Goal: Information Seeking & Learning: Learn about a topic

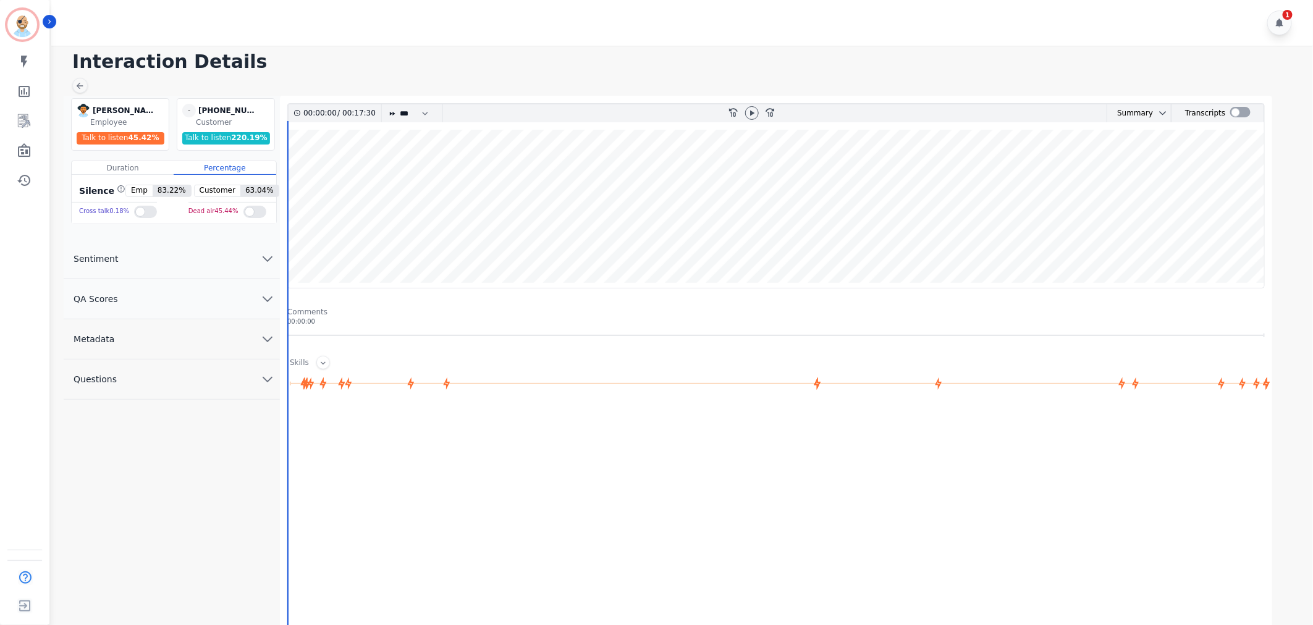
click at [413, 51] on h1 "Interaction Details" at bounding box center [686, 62] width 1228 height 22
click at [1232, 114] on div at bounding box center [1240, 112] width 20 height 11
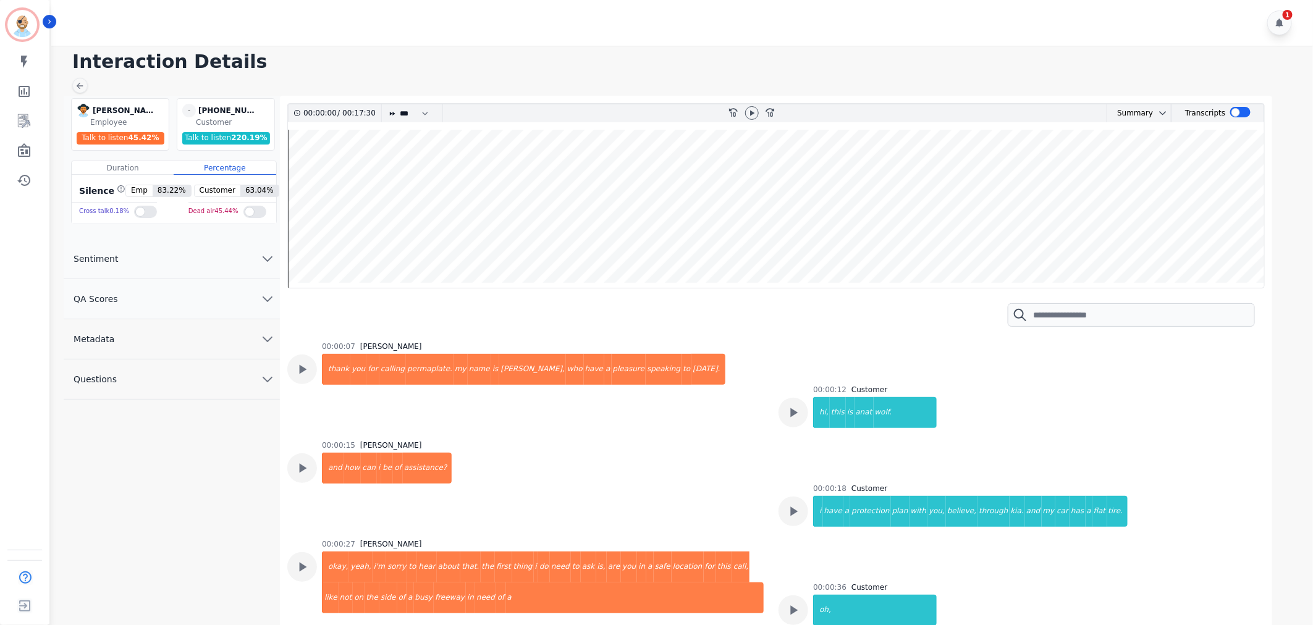
click at [551, 25] on div "1" at bounding box center [683, 23] width 1265 height 46
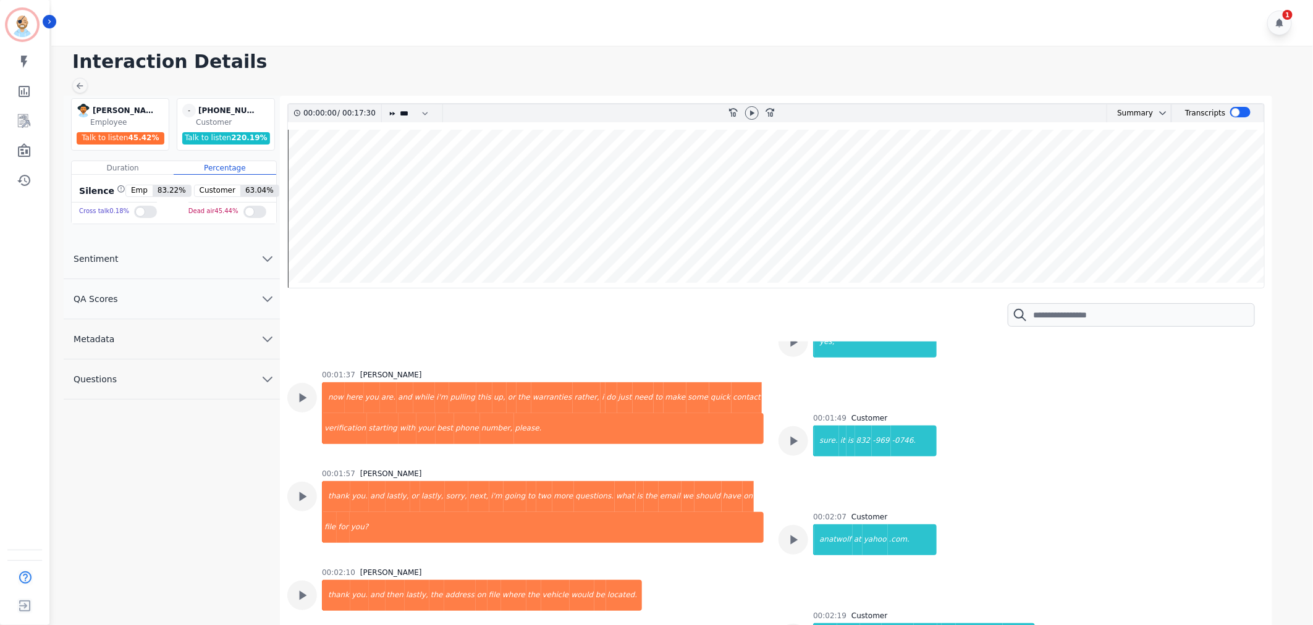
scroll to position [961, 0]
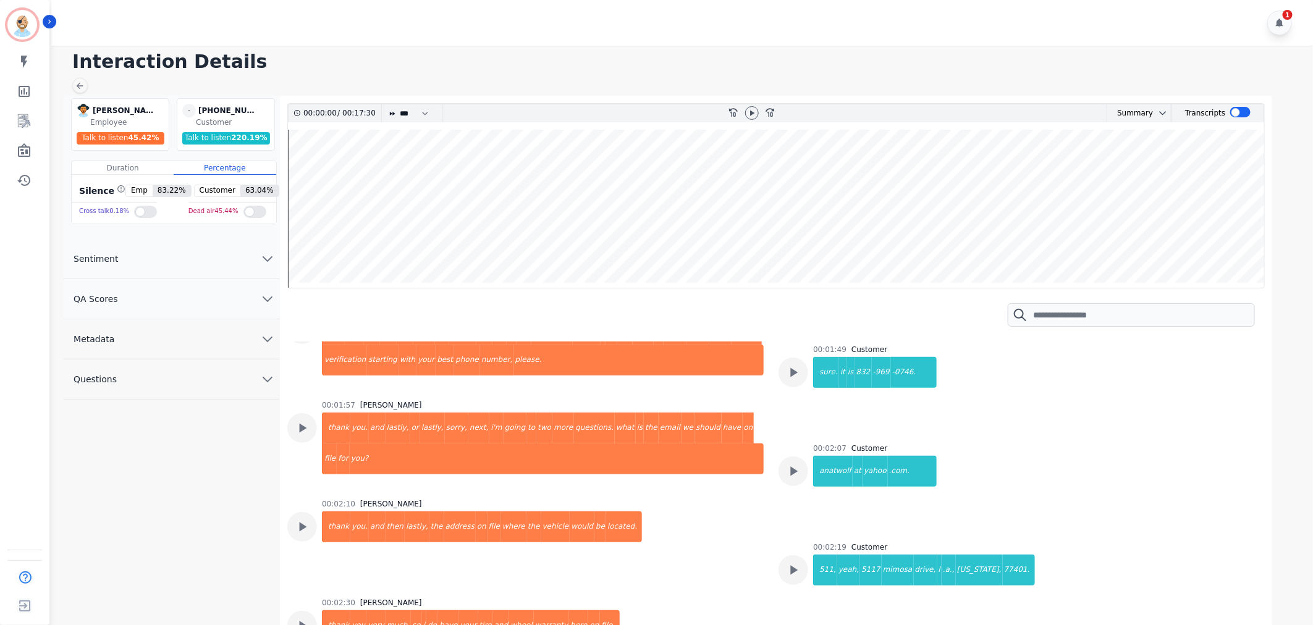
click at [624, 19] on div "1" at bounding box center [683, 23] width 1265 height 46
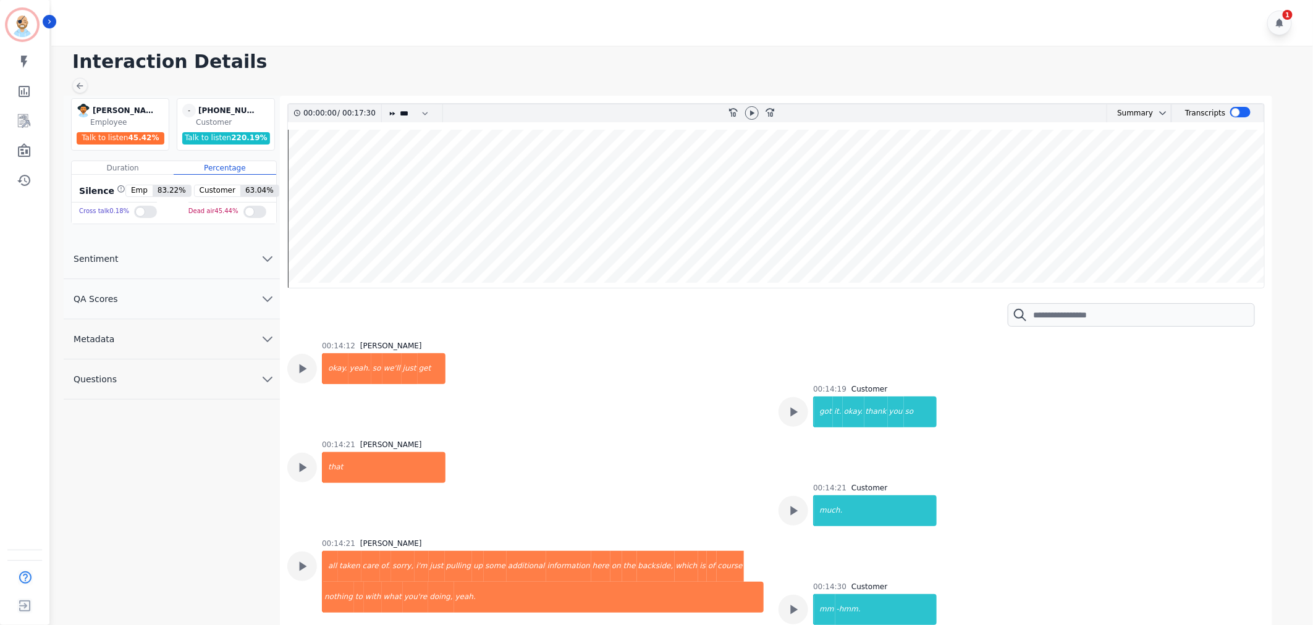
scroll to position [10831, 0]
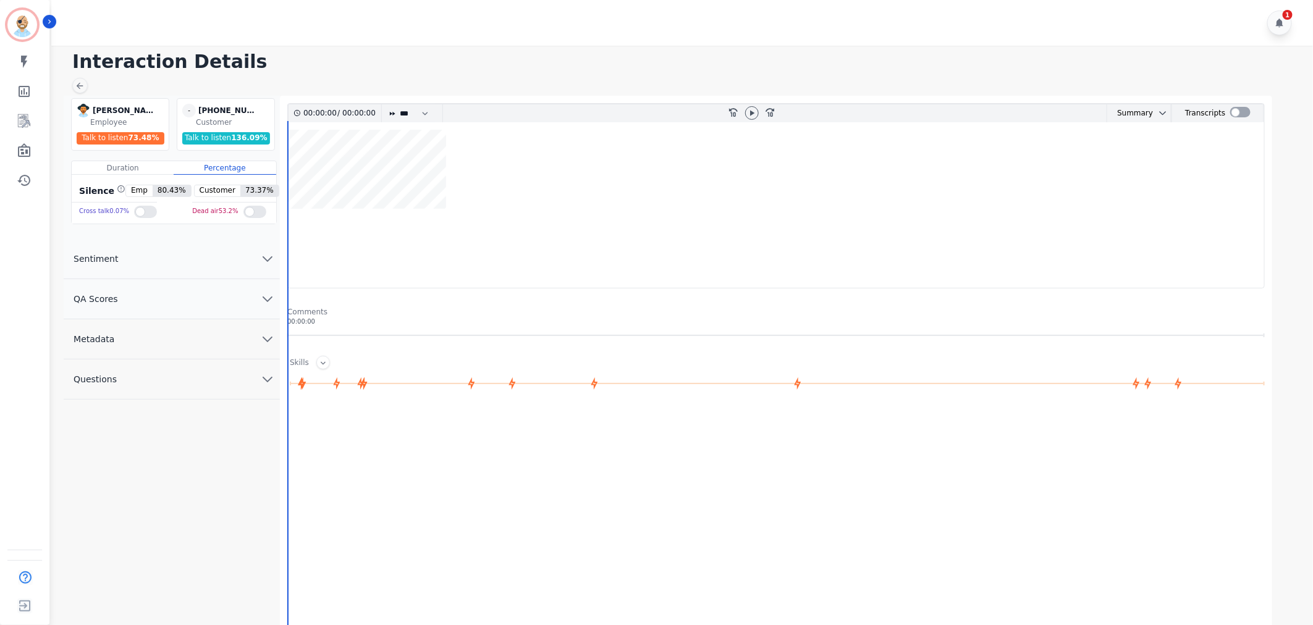
click at [200, 453] on div "[PERSON_NAME] [PERSON_NAME] Employee Talk to listen 73.48 % - [PHONE_NUMBER] un…" at bounding box center [172, 405] width 216 height 619
click at [1237, 115] on div at bounding box center [1240, 112] width 20 height 11
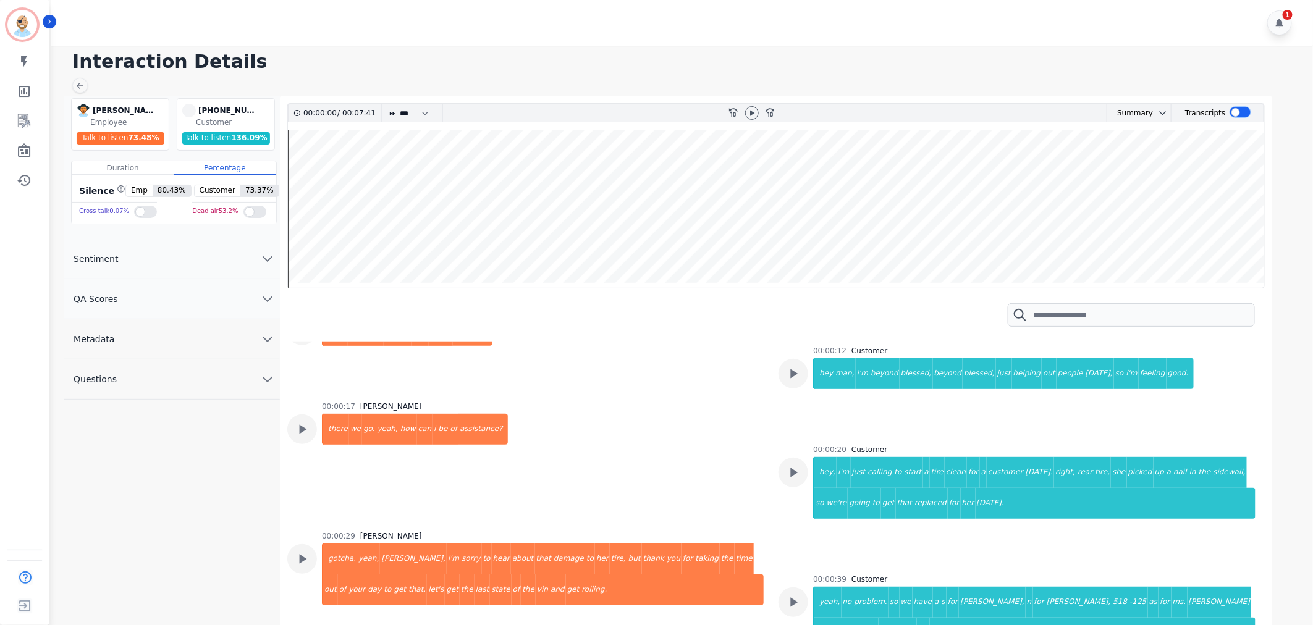
scroll to position [137, 0]
